Goal: Task Accomplishment & Management: Use online tool/utility

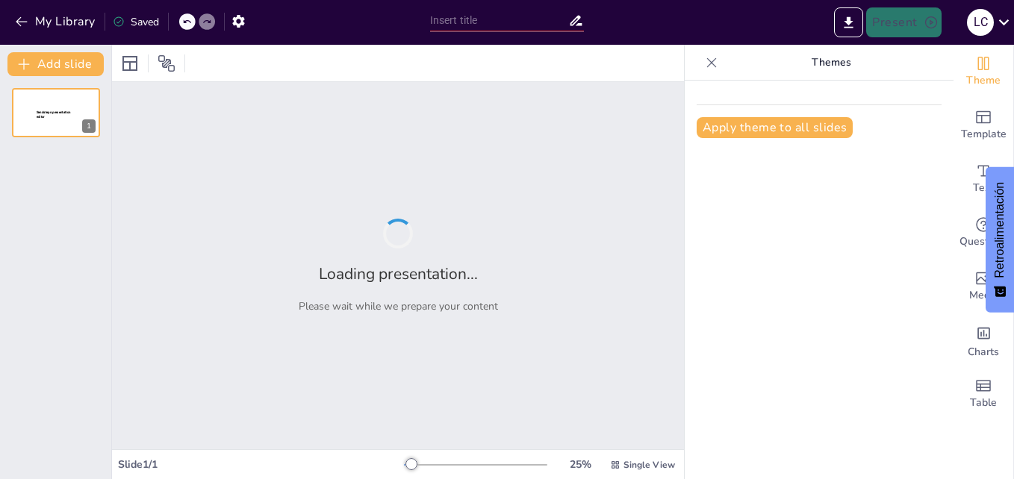
type input "New Sendsteps"
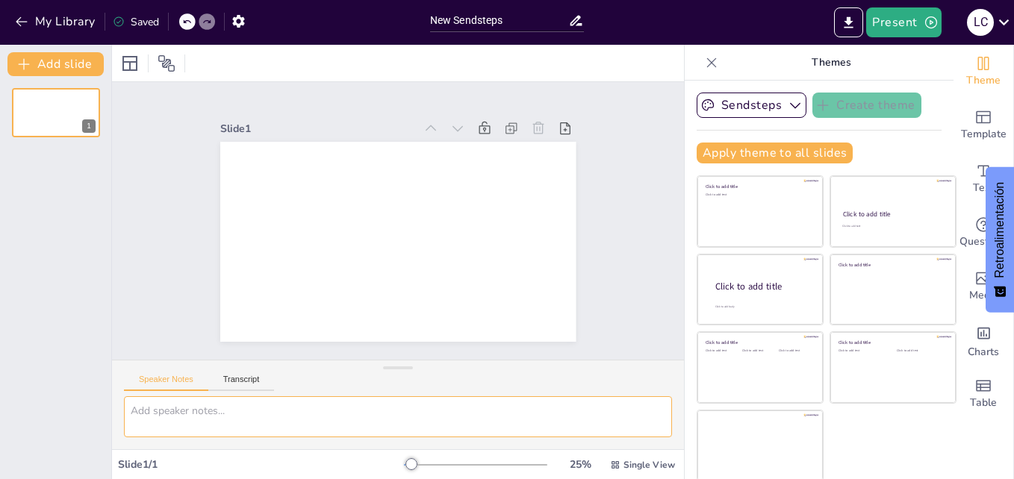
click at [344, 420] on textarea at bounding box center [398, 417] width 548 height 41
click at [244, 16] on icon "button" at bounding box center [239, 21] width 16 height 16
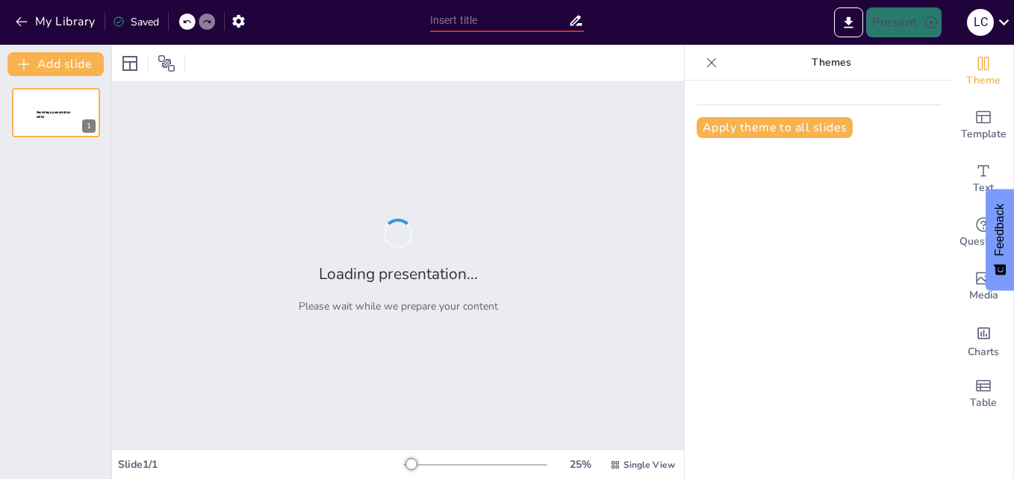
type input "New Sendsteps"
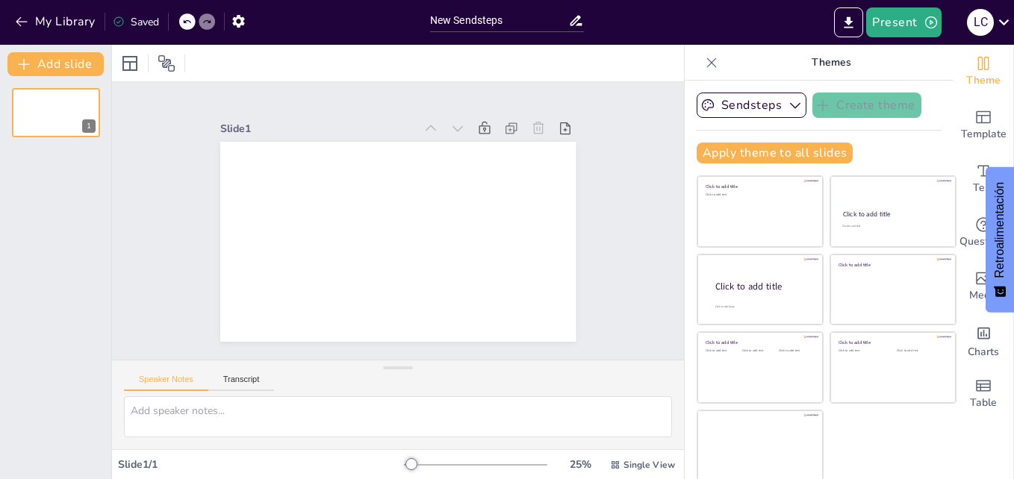
scroll to position [2, 0]
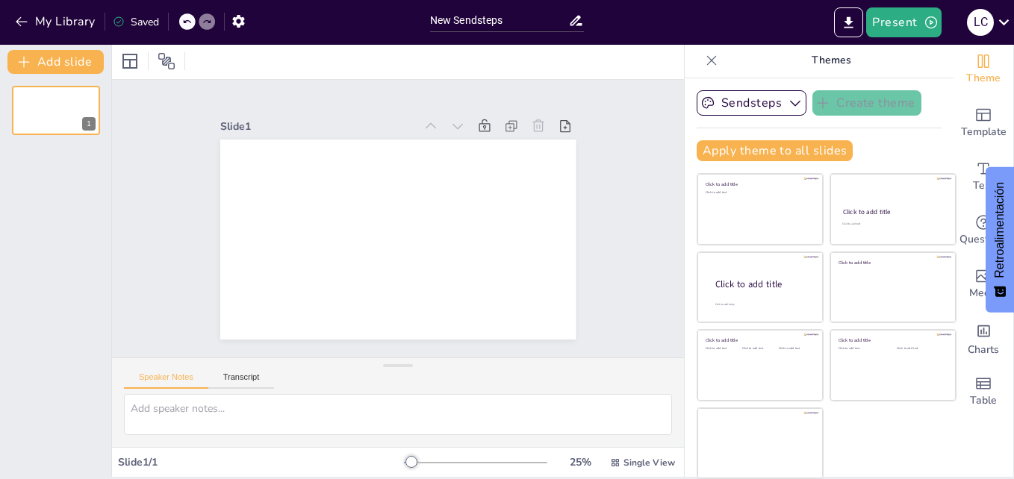
click at [250, 367] on div "Speaker Notes Transcript" at bounding box center [398, 376] width 572 height 36
click at [246, 374] on button "Transcript" at bounding box center [241, 381] width 66 height 16
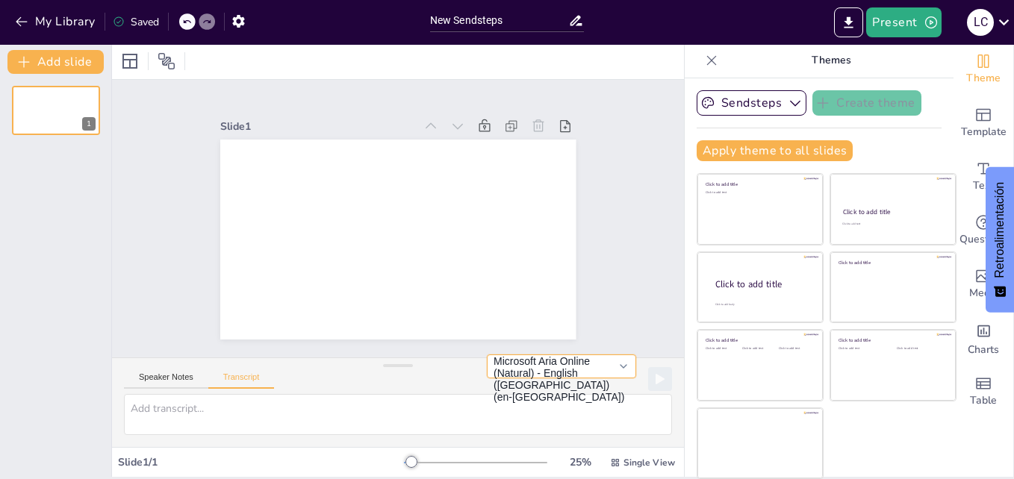
click at [603, 364] on button "Microsoft Aria Online (Natural) - English (United States) (en-US)" at bounding box center [561, 367] width 149 height 24
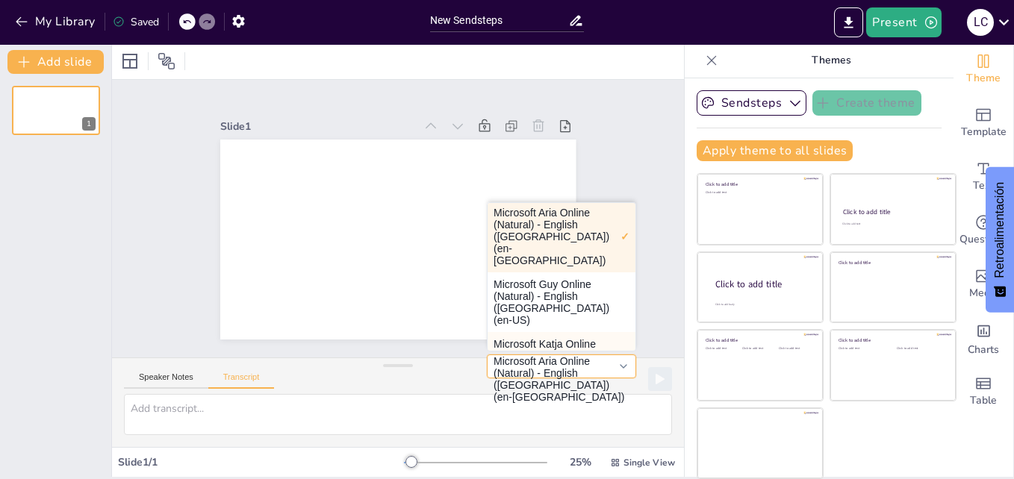
scroll to position [0, 0]
click at [577, 130] on div "Slide 1" at bounding box center [397, 218] width 365 height 493
click at [577, 130] on div "Slide 1" at bounding box center [398, 218] width 502 height 429
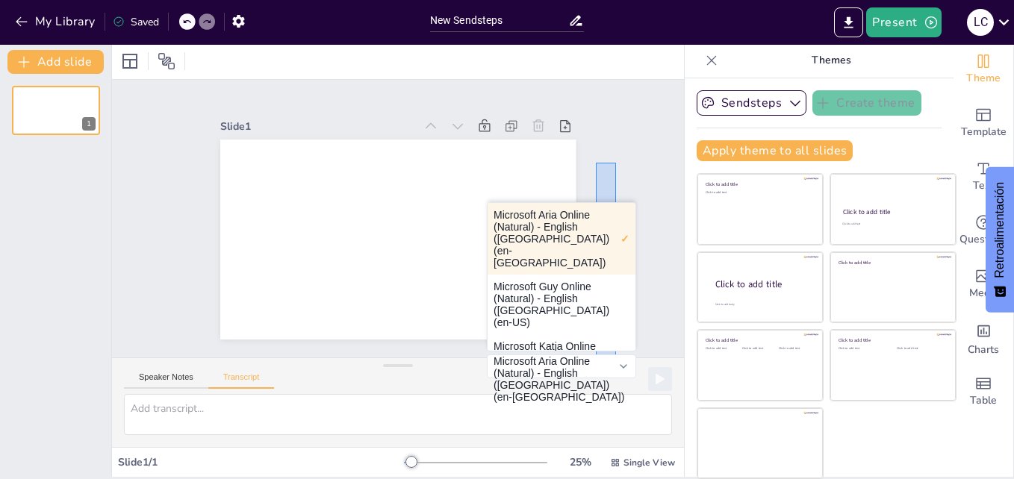
drag, startPoint x: 616, startPoint y: 163, endPoint x: 615, endPoint y: 364, distance: 201.6
click at [615, 364] on div "Slide 1 Speaker Notes Transcript Microsoft Aria Online (Natural) - English (Uni…" at bounding box center [398, 263] width 572 height 367
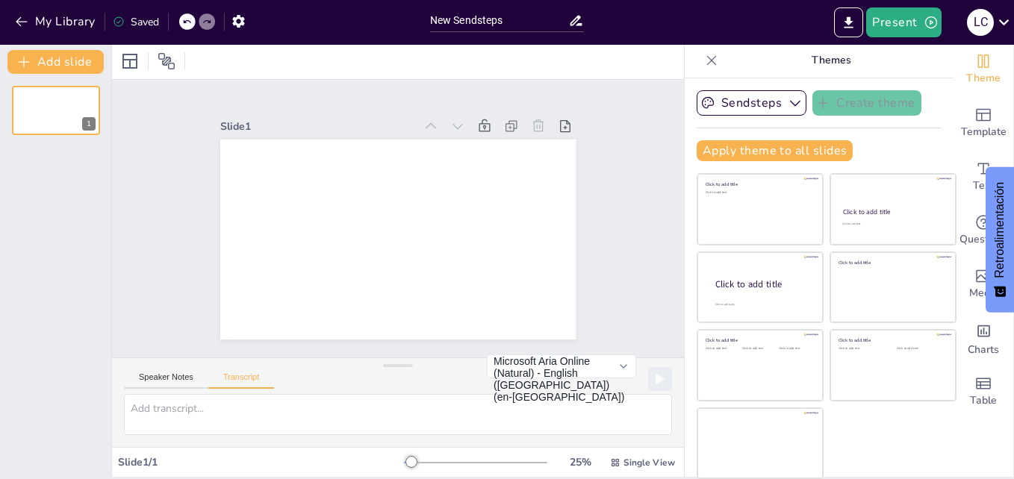
click at [615, 364] on div "Microsoft Aria Online (Natural) - English (United States) (en-US) Microsoft Ari…" at bounding box center [579, 380] width 185 height 50
click at [166, 422] on textarea at bounding box center [398, 414] width 548 height 41
paste textarea "La estrategia de transformación constituye el plan integral que guía a la organ…"
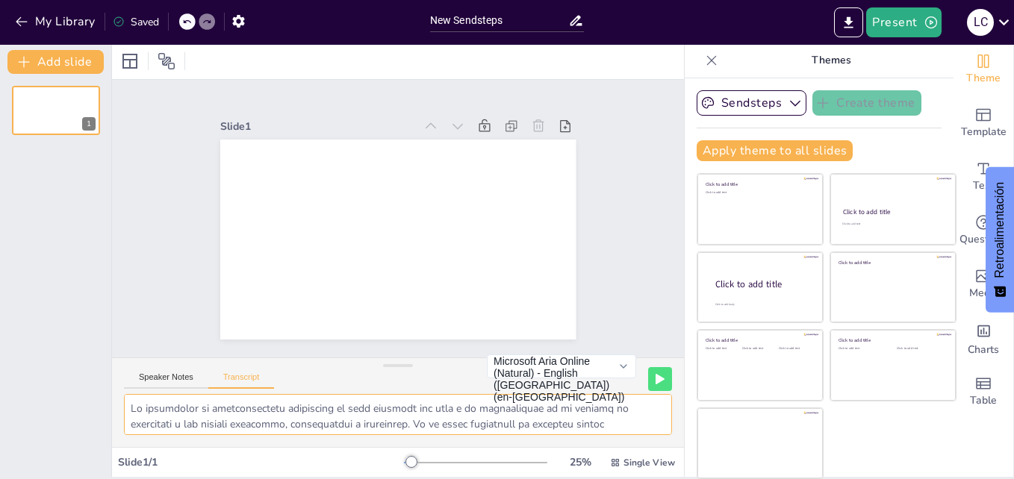
scroll to position [373, 0]
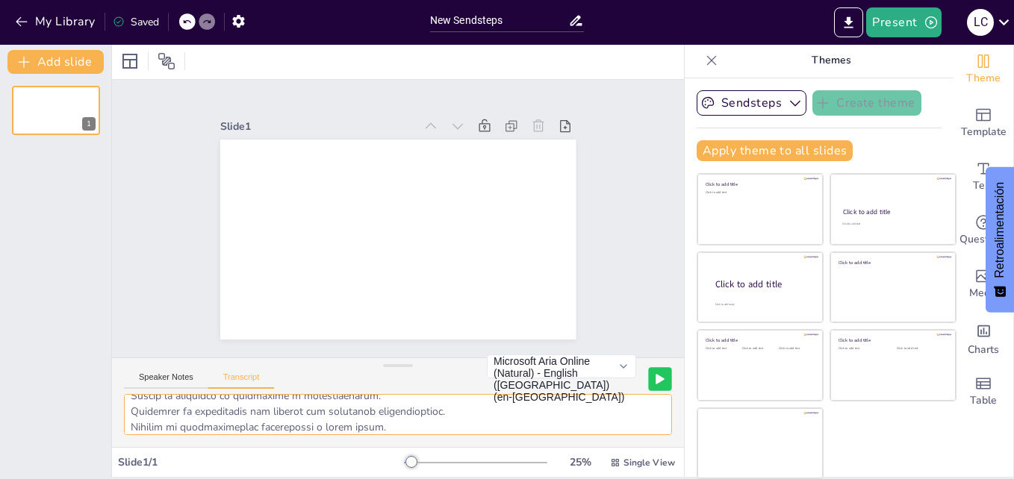
type textarea "La estrategia de transformación constituye el plan integral que guía a la organ…"
click at [656, 376] on icon at bounding box center [659, 379] width 7 height 9
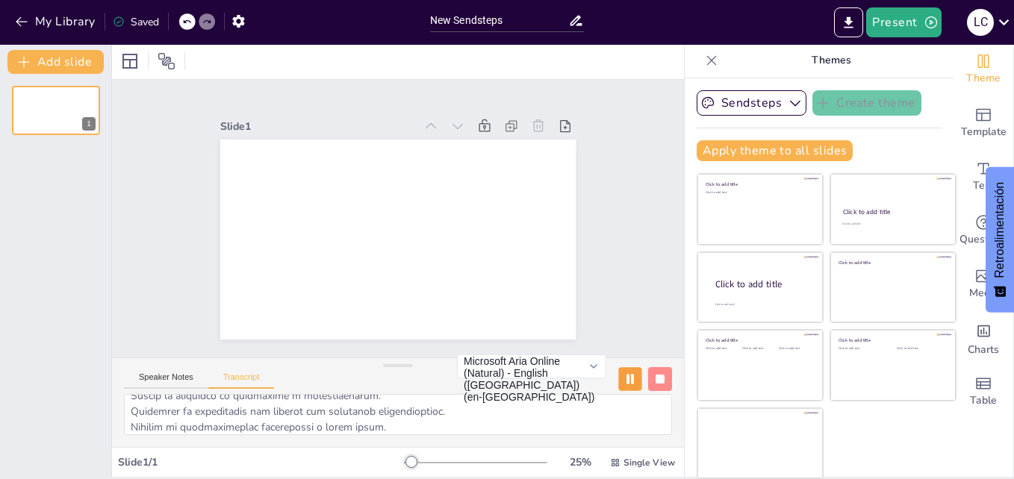
scroll to position [380, 0]
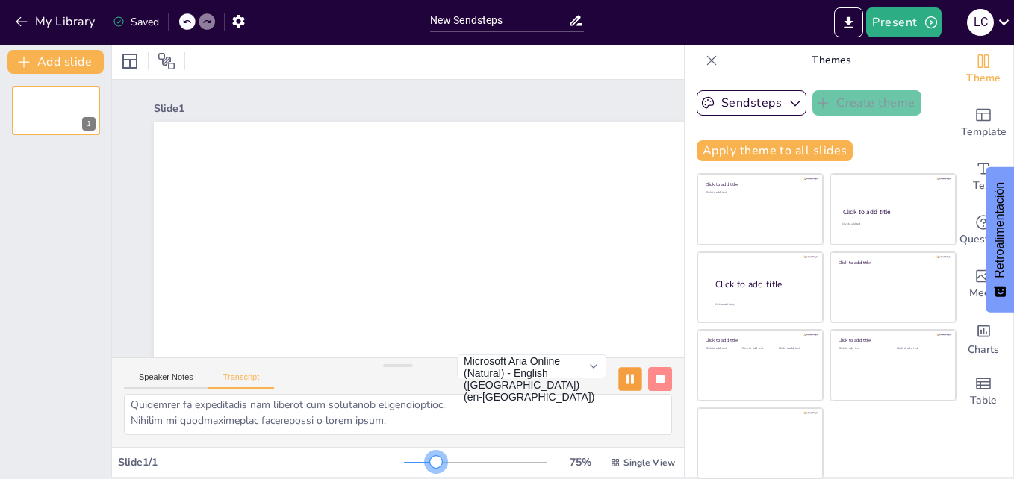
click at [415, 461] on div at bounding box center [475, 463] width 143 height 12
click at [430, 461] on div at bounding box center [436, 462] width 12 height 12
click at [447, 466] on div at bounding box center [475, 463] width 143 height 12
click at [417, 465] on div at bounding box center [475, 463] width 143 height 12
click at [571, 367] on button "Microsoft Aria Online (Natural) - English (United States) (en-US)" at bounding box center [531, 367] width 149 height 24
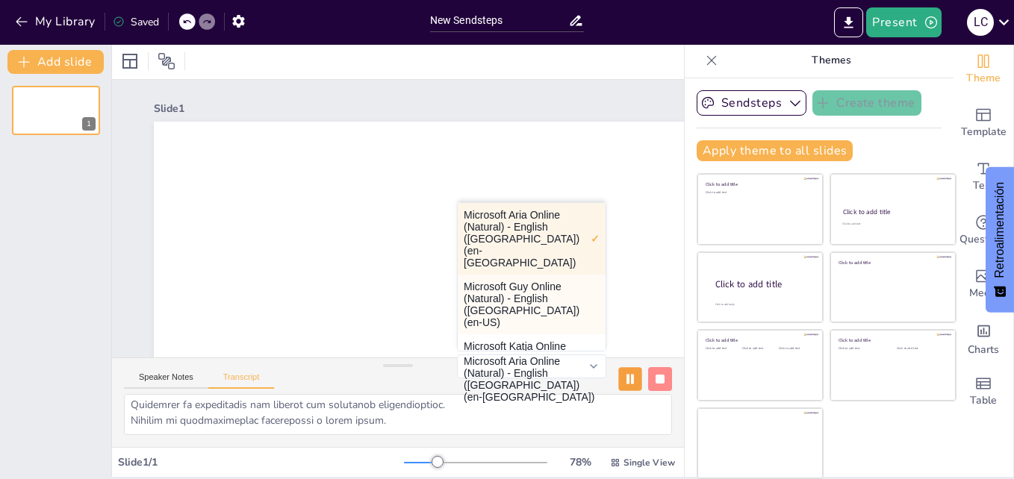
click at [536, 282] on button "Microsoft Guy Online (Natural) - English (United States) (en-US)" at bounding box center [532, 305] width 148 height 60
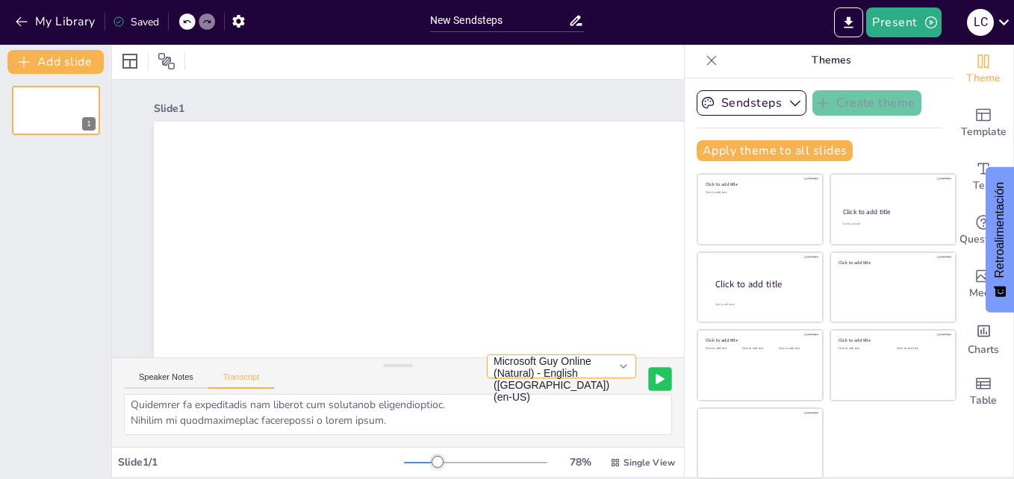
click at [607, 366] on button "Microsoft Guy Online (Natural) - English (United States) (en-US)" at bounding box center [561, 367] width 149 height 24
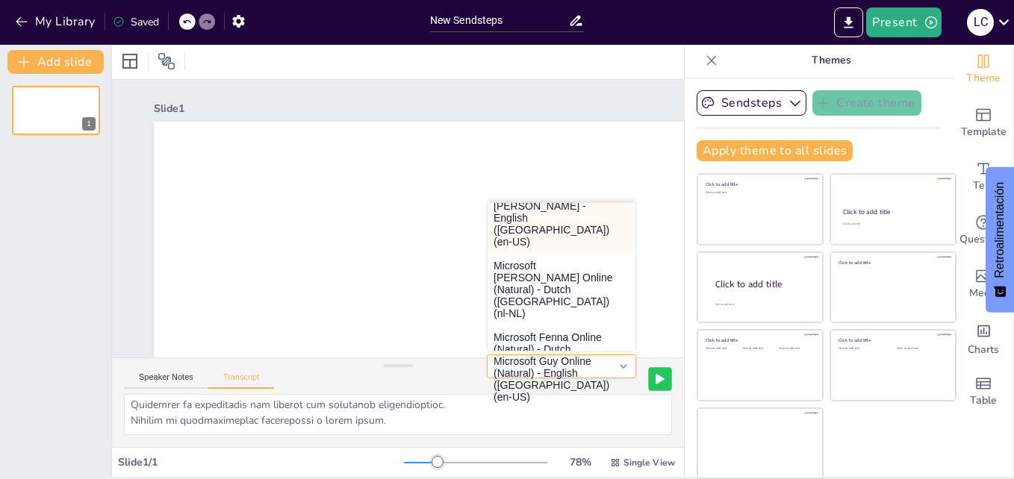
scroll to position [130, 0]
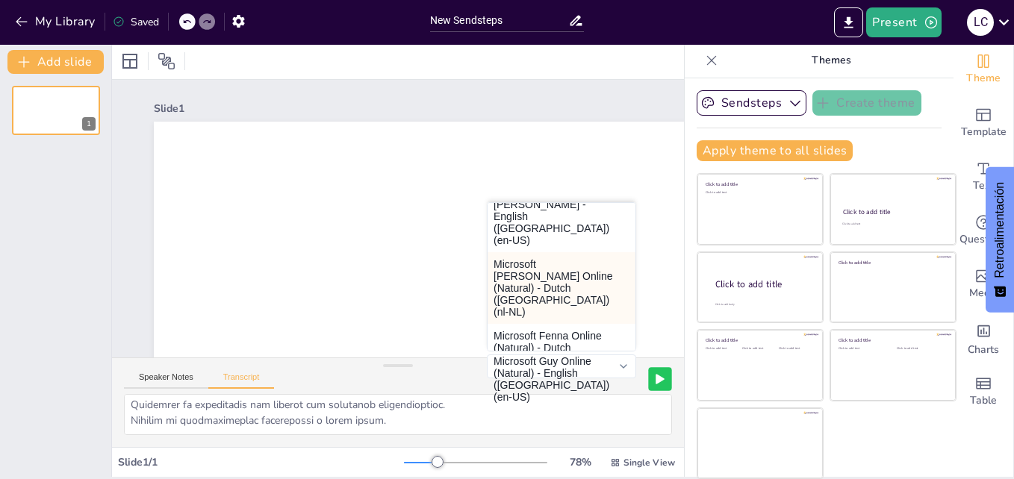
click at [509, 252] on button "Microsoft Colette Online (Natural) - Dutch (Netherlands) (nl-NL)" at bounding box center [562, 288] width 148 height 72
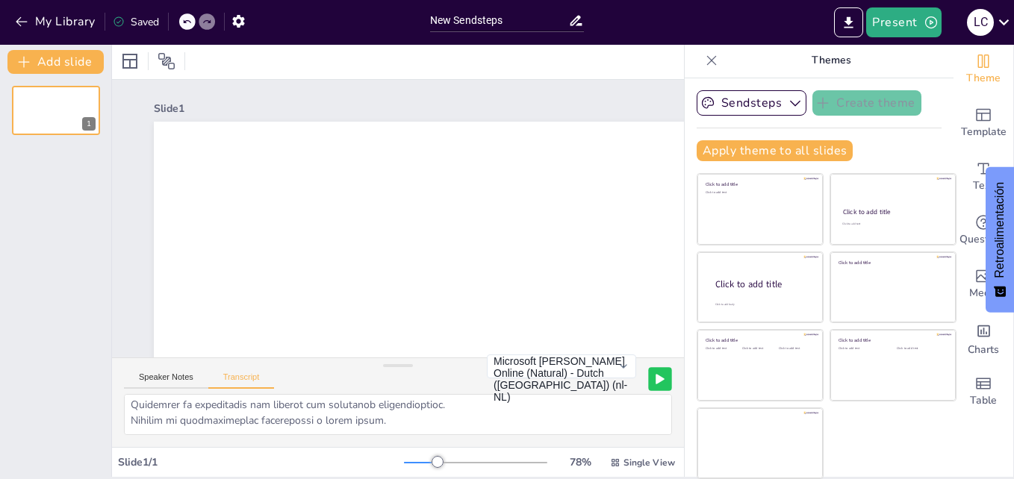
click at [648, 373] on button at bounding box center [659, 378] width 23 height 23
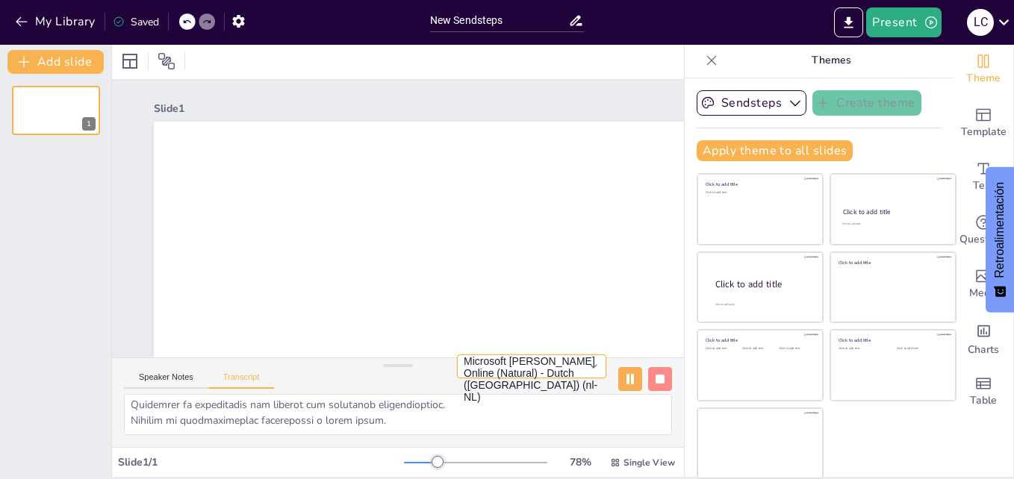
click at [570, 372] on button "Microsoft Colette Online (Natural) - Dutch (Netherlands) (nl-NL)" at bounding box center [531, 367] width 149 height 24
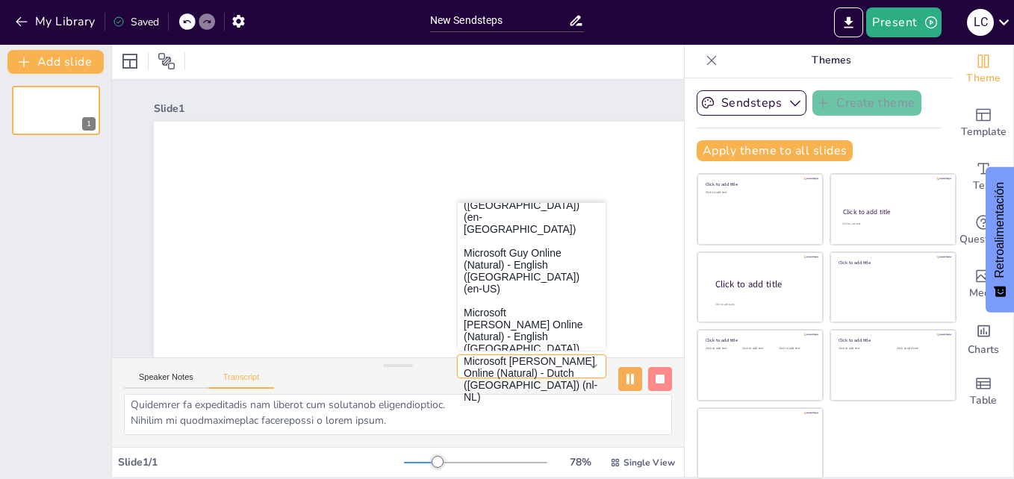
scroll to position [1597, 0]
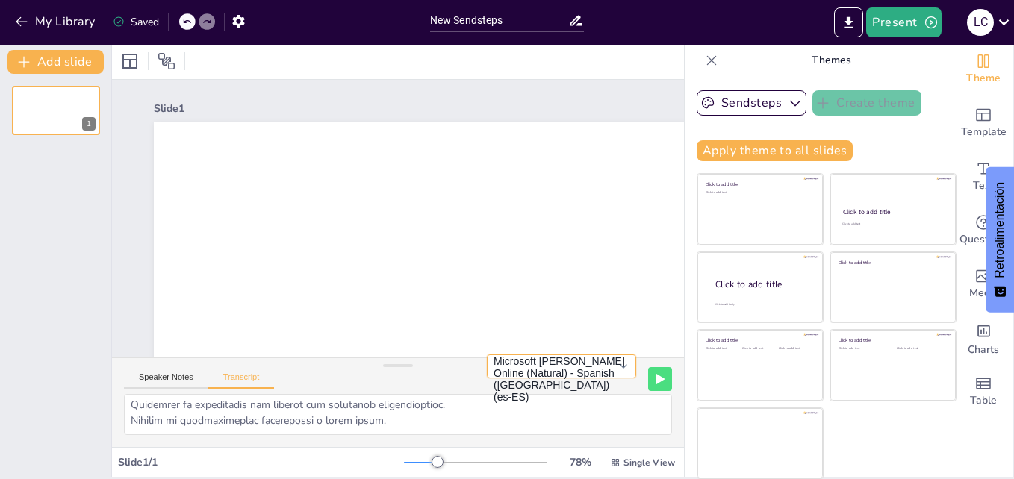
click at [601, 367] on button "Microsoft Alvaro Online (Natural) - Spanish (Spain) (es-ES)" at bounding box center [561, 367] width 149 height 24
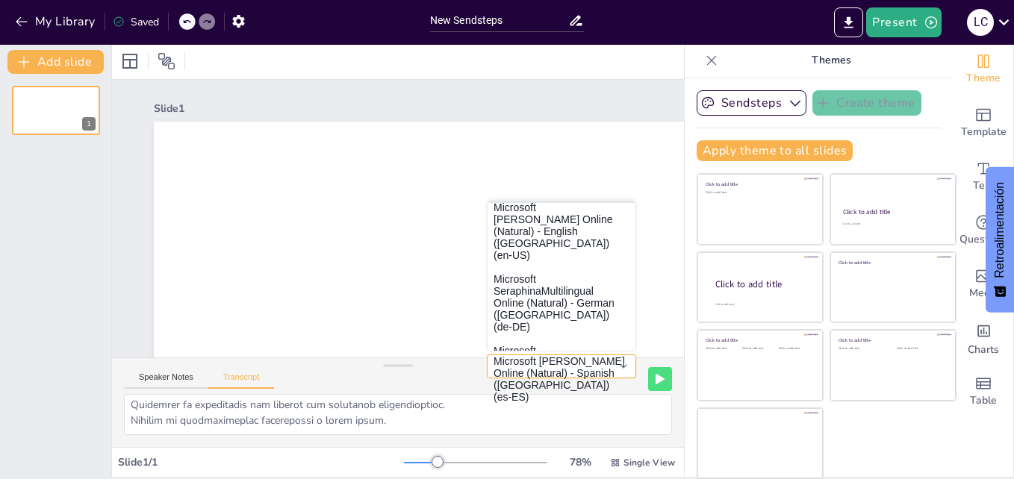
click at [601, 367] on button "Microsoft Alvaro Online (Natural) - Spanish (Spain) (es-ES)" at bounding box center [561, 367] width 149 height 24
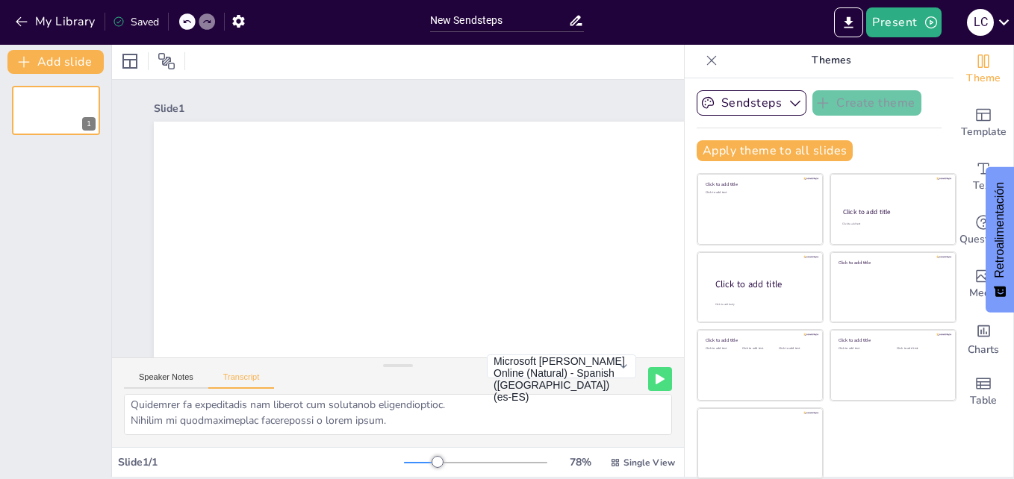
click at [529, 385] on div "Microsoft Alvaro Online (Natural) - Spanish (Spain) (es-ES) Microsoft Mark - En…" at bounding box center [561, 380] width 149 height 50
click at [488, 379] on button "Microsoft Alvaro Online (Natural) - Spanish (Spain) (es-ES)" at bounding box center [561, 367] width 149 height 24
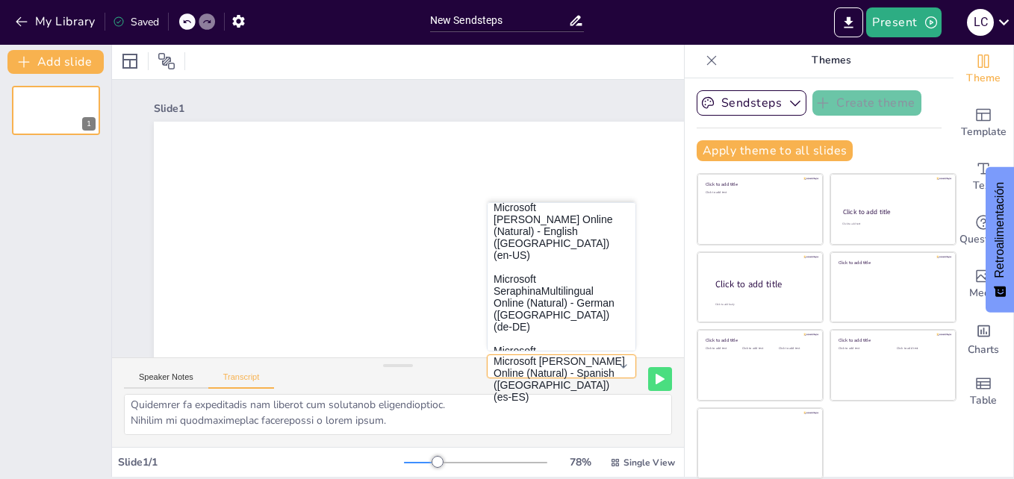
click at [488, 379] on button "Microsoft Alvaro Online (Natural) - Spanish (Spain) (es-ES)" at bounding box center [561, 367] width 149 height 24
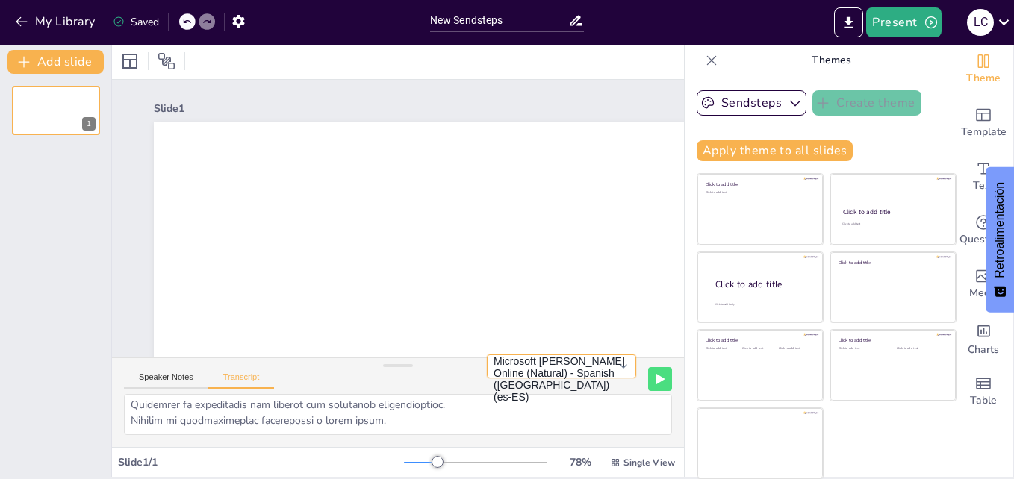
click at [489, 379] on button "Microsoft Alvaro Online (Natural) - Spanish (Spain) (es-ES)" at bounding box center [561, 367] width 149 height 24
click at [648, 372] on button at bounding box center [659, 378] width 23 height 23
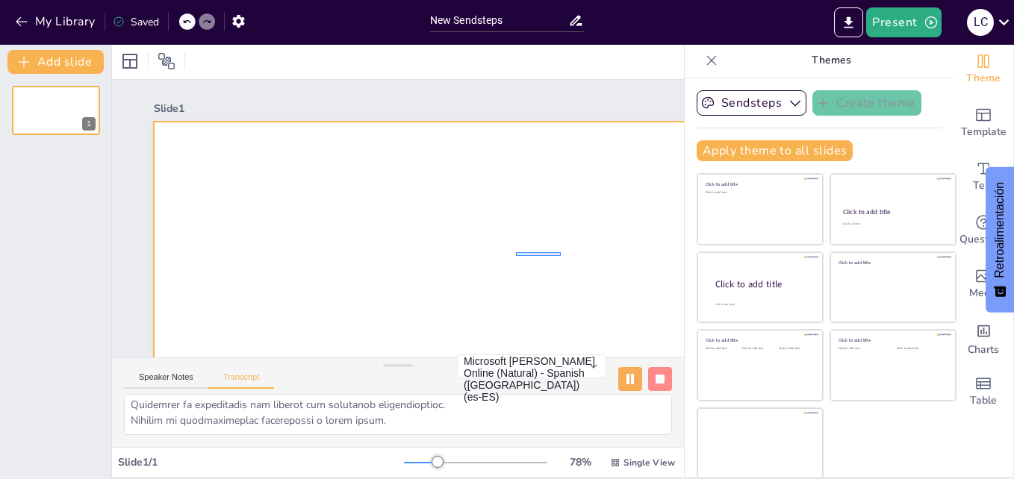
drag, startPoint x: 516, startPoint y: 252, endPoint x: 549, endPoint y: 230, distance: 39.8
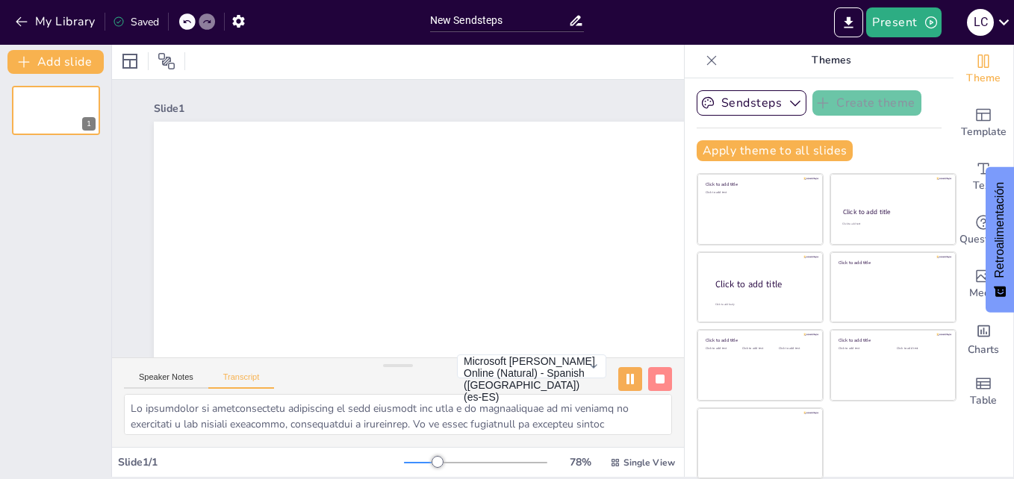
scroll to position [0, 0]
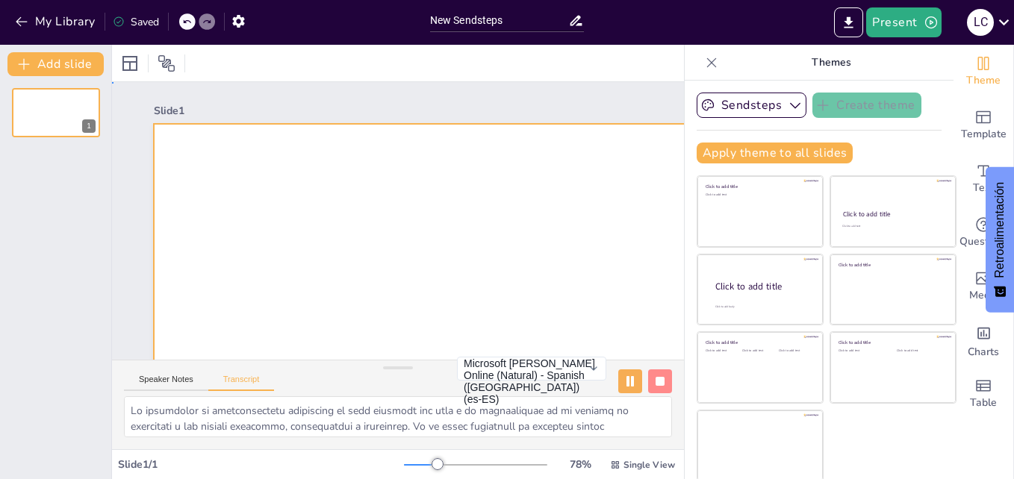
click at [289, 241] on div at bounding box center [779, 252] width 1283 height 1104
drag, startPoint x: 187, startPoint y: 154, endPoint x: 206, endPoint y: 164, distance: 21.4
click at [196, 158] on div at bounding box center [83, 3] width 1119 height 629
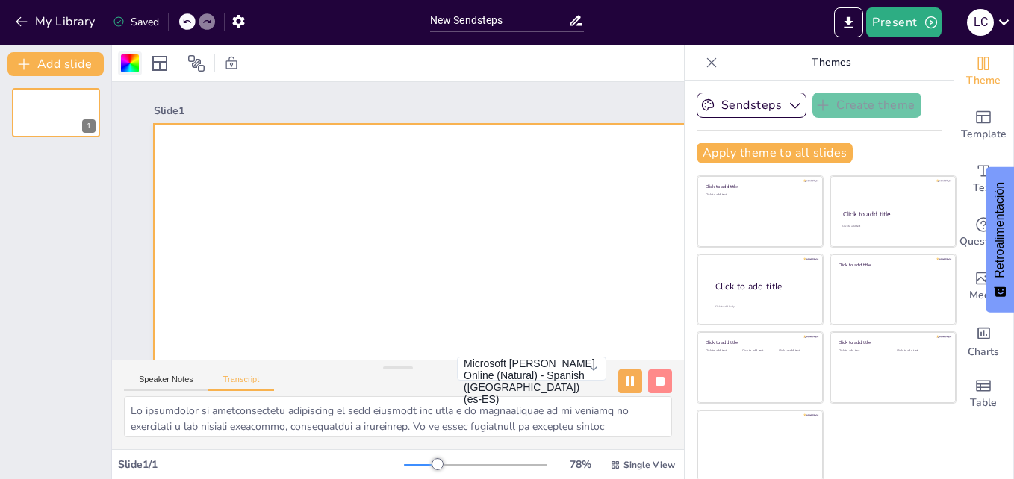
click at [132, 57] on div at bounding box center [130, 64] width 18 height 18
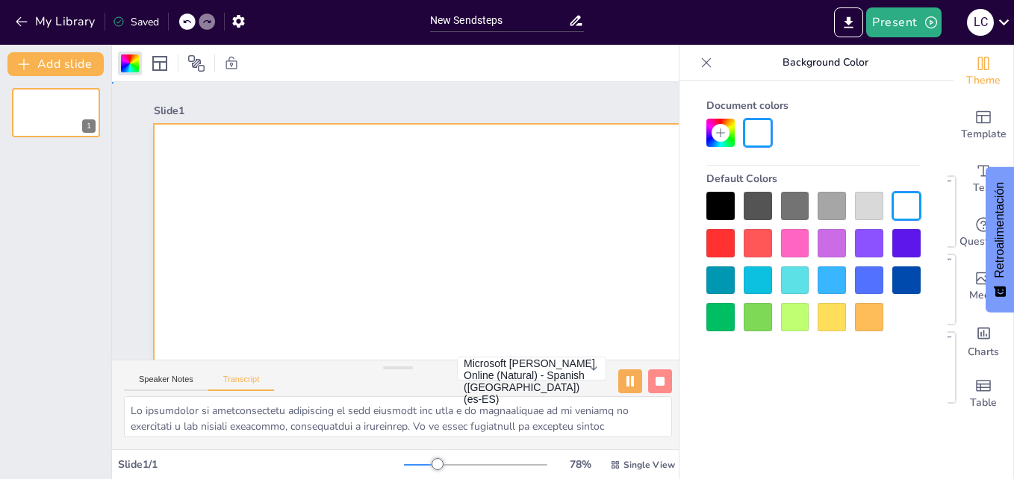
click at [293, 177] on div at bounding box center [19, 270] width 1252 height 1216
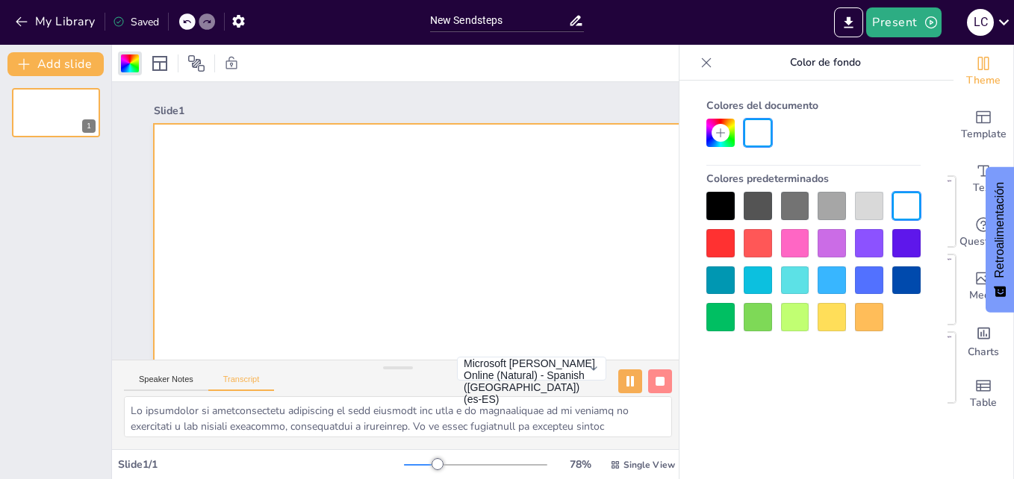
click at [29, 252] on div "1" at bounding box center [55, 277] width 111 height 403
click at [702, 66] on icon at bounding box center [706, 62] width 15 height 15
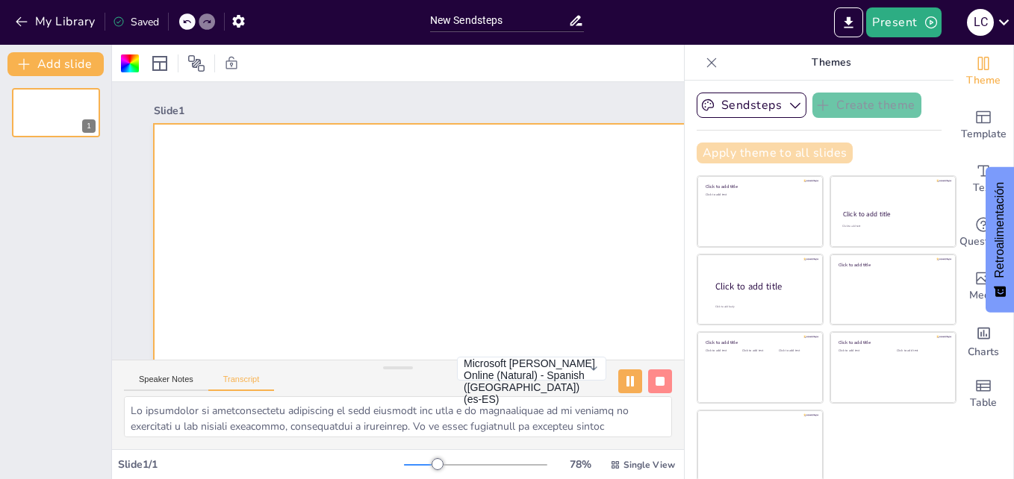
click at [809, 155] on button "Apply theme to all slides" at bounding box center [775, 153] width 156 height 21
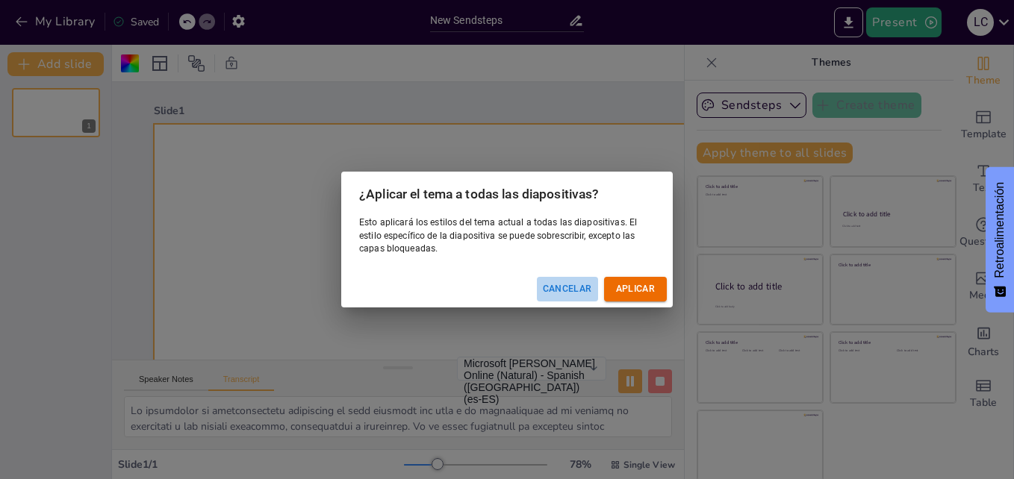
click at [565, 282] on button "Cancelar" at bounding box center [567, 289] width 61 height 25
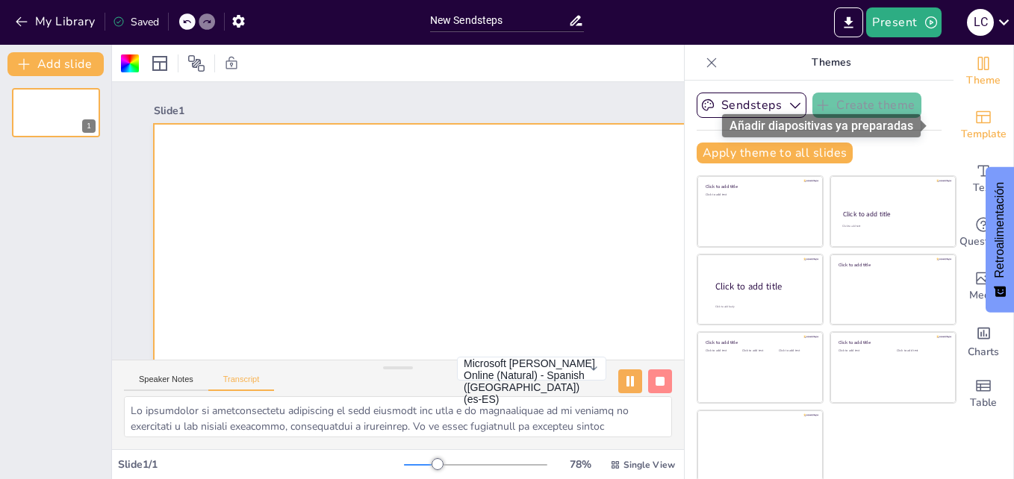
click at [963, 135] on span "Template" at bounding box center [984, 134] width 46 height 16
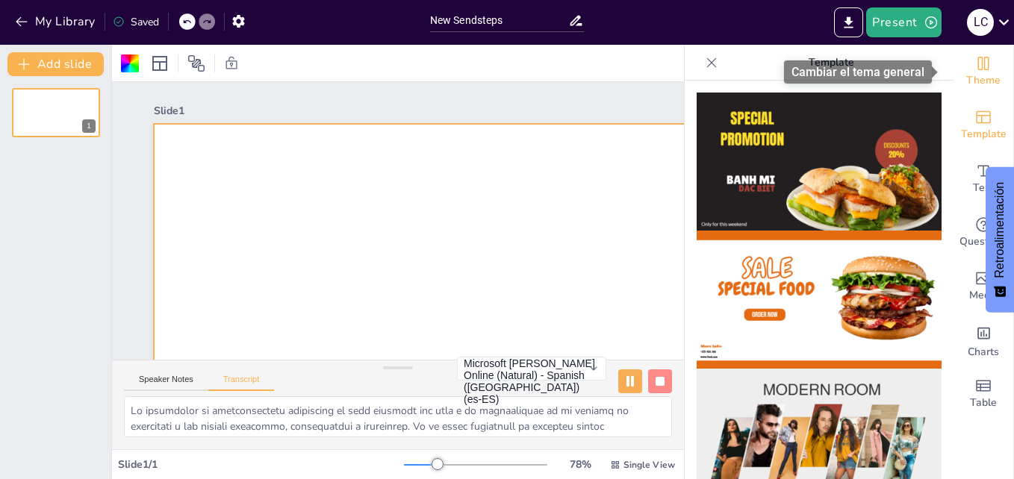
click at [979, 57] on icon "Change the overall theme" at bounding box center [983, 64] width 18 height 18
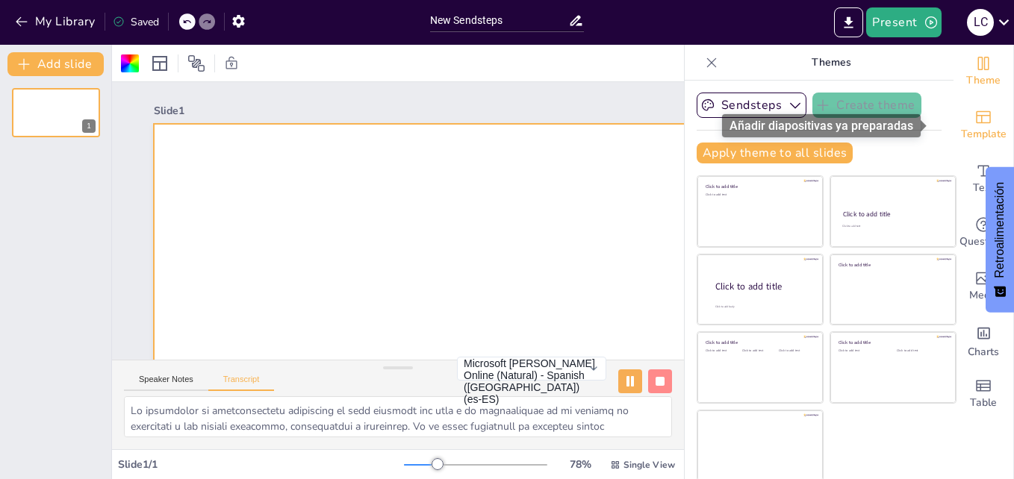
click at [961, 128] on span "Template" at bounding box center [984, 134] width 46 height 16
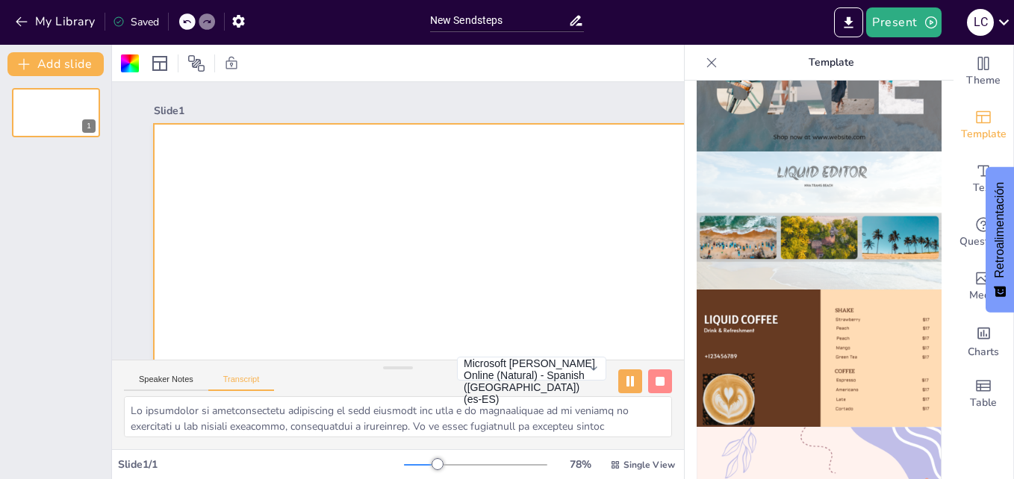
scroll to position [743, 0]
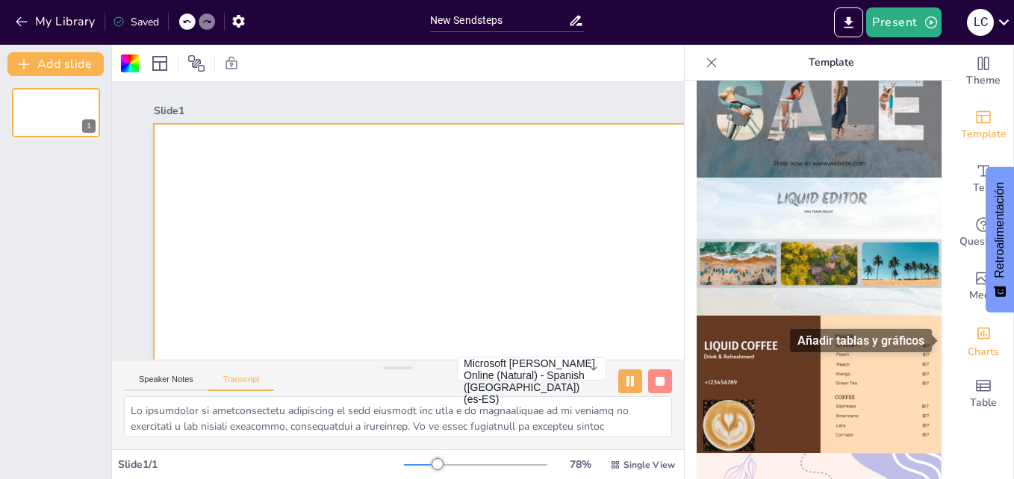
click at [973, 346] on span "Charts" at bounding box center [983, 352] width 31 height 16
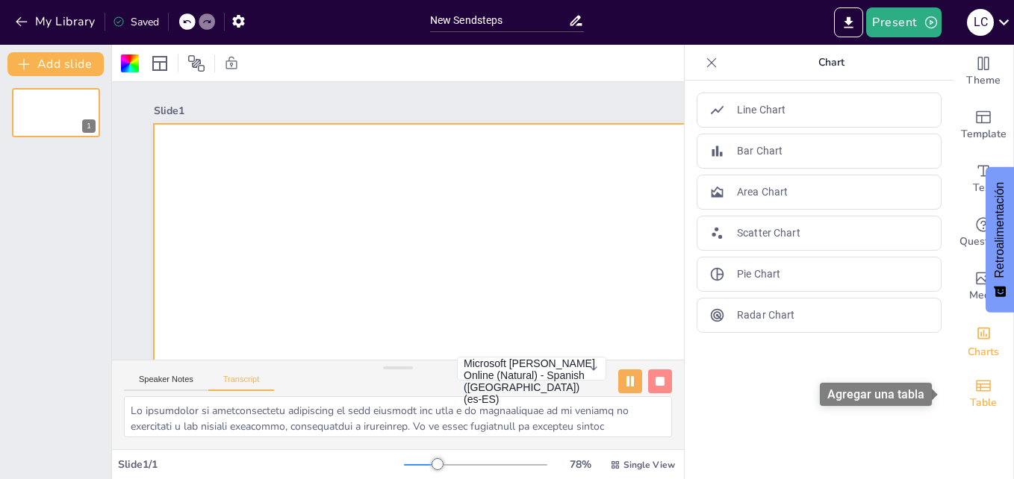
click at [971, 405] on span "Table" at bounding box center [983, 403] width 27 height 16
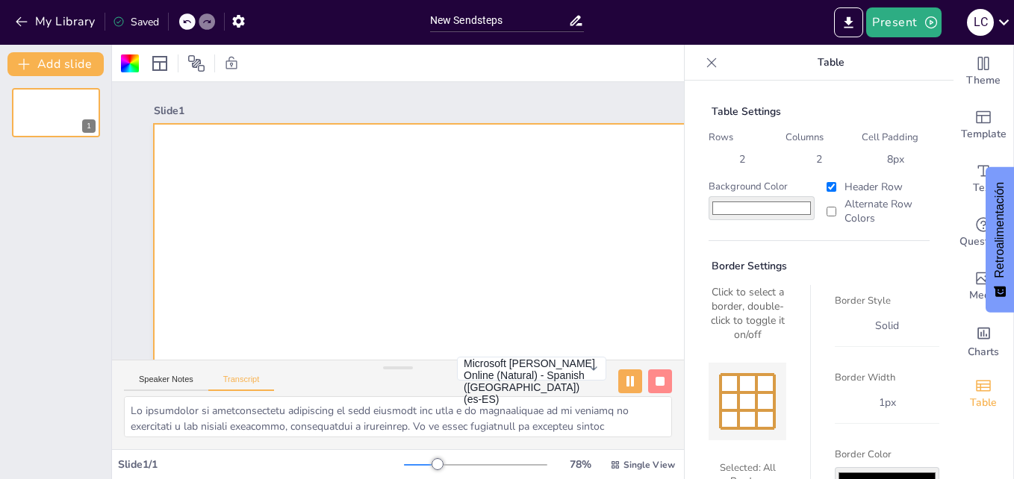
scroll to position [78, 0]
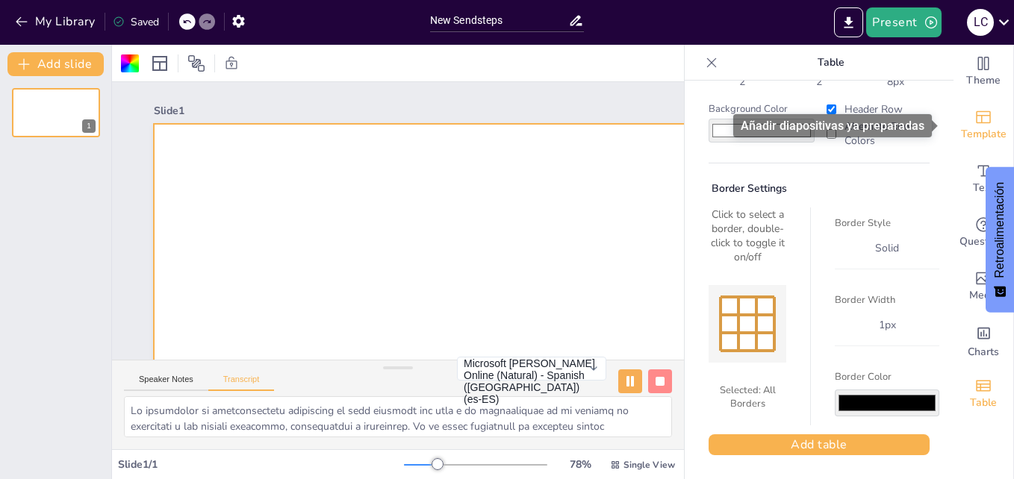
drag, startPoint x: 966, startPoint y: 140, endPoint x: 999, endPoint y: 111, distance: 43.9
click at [999, 111] on div "Template" at bounding box center [984, 126] width 60 height 54
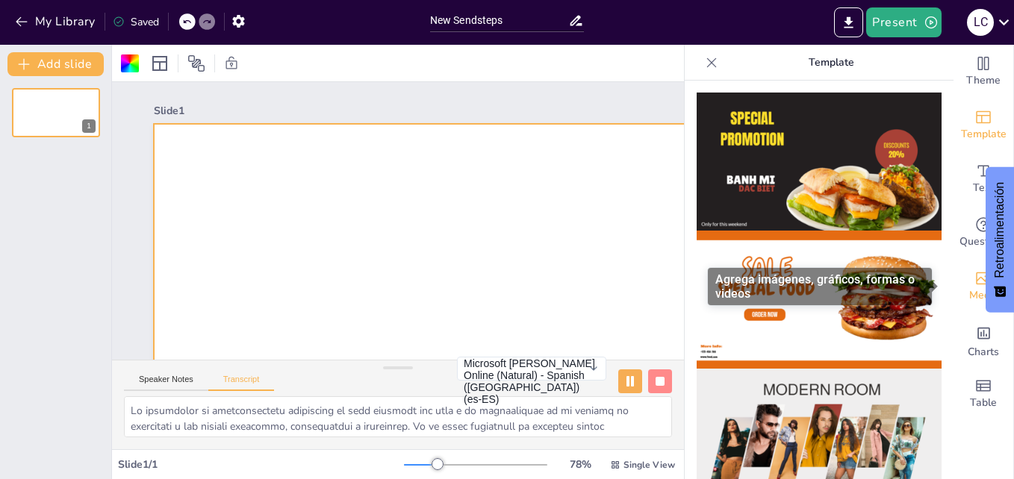
click at [977, 274] on icon "Add images, graphics, shapes or video" at bounding box center [983, 279] width 18 height 18
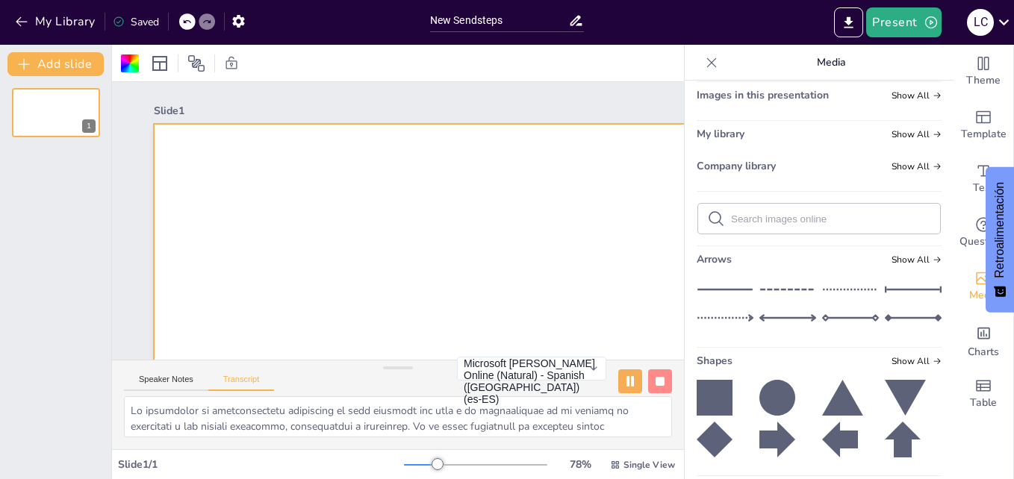
scroll to position [0, 0]
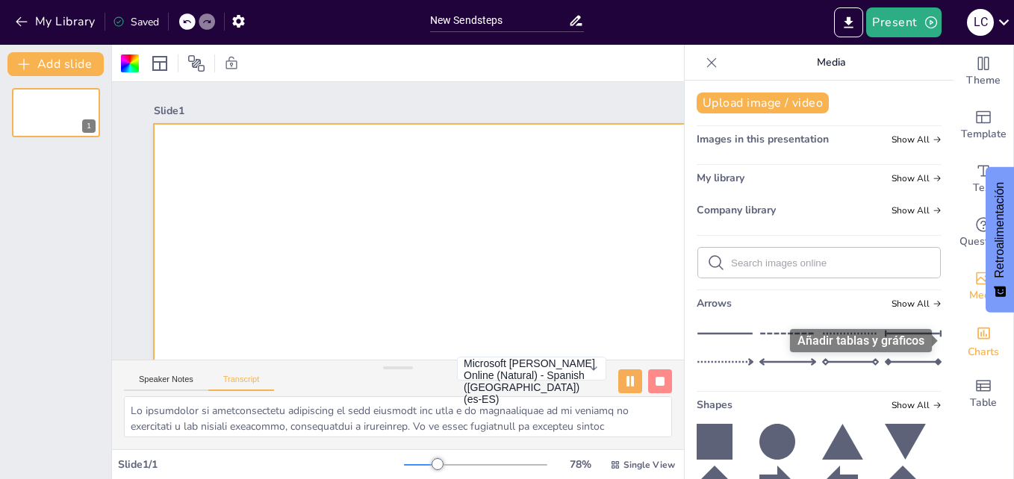
click at [980, 364] on div "Charts" at bounding box center [984, 341] width 60 height 54
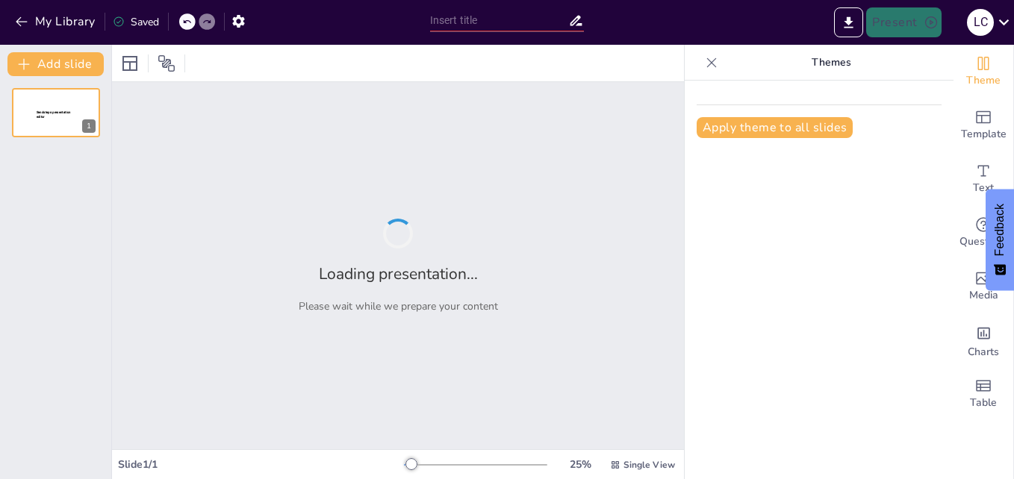
type input "New Sendsteps"
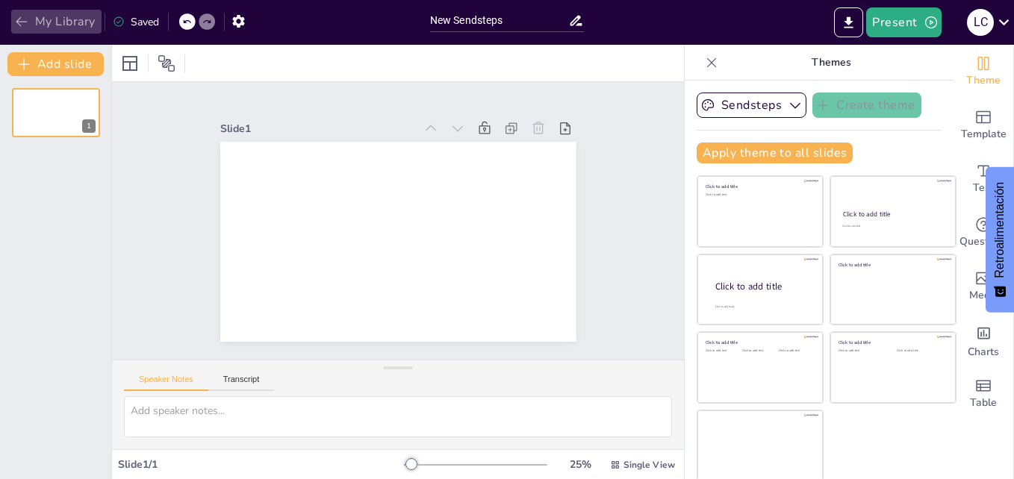
click at [16, 14] on icon "button" at bounding box center [21, 21] width 15 height 15
